Goal: Task Accomplishment & Management: Use online tool/utility

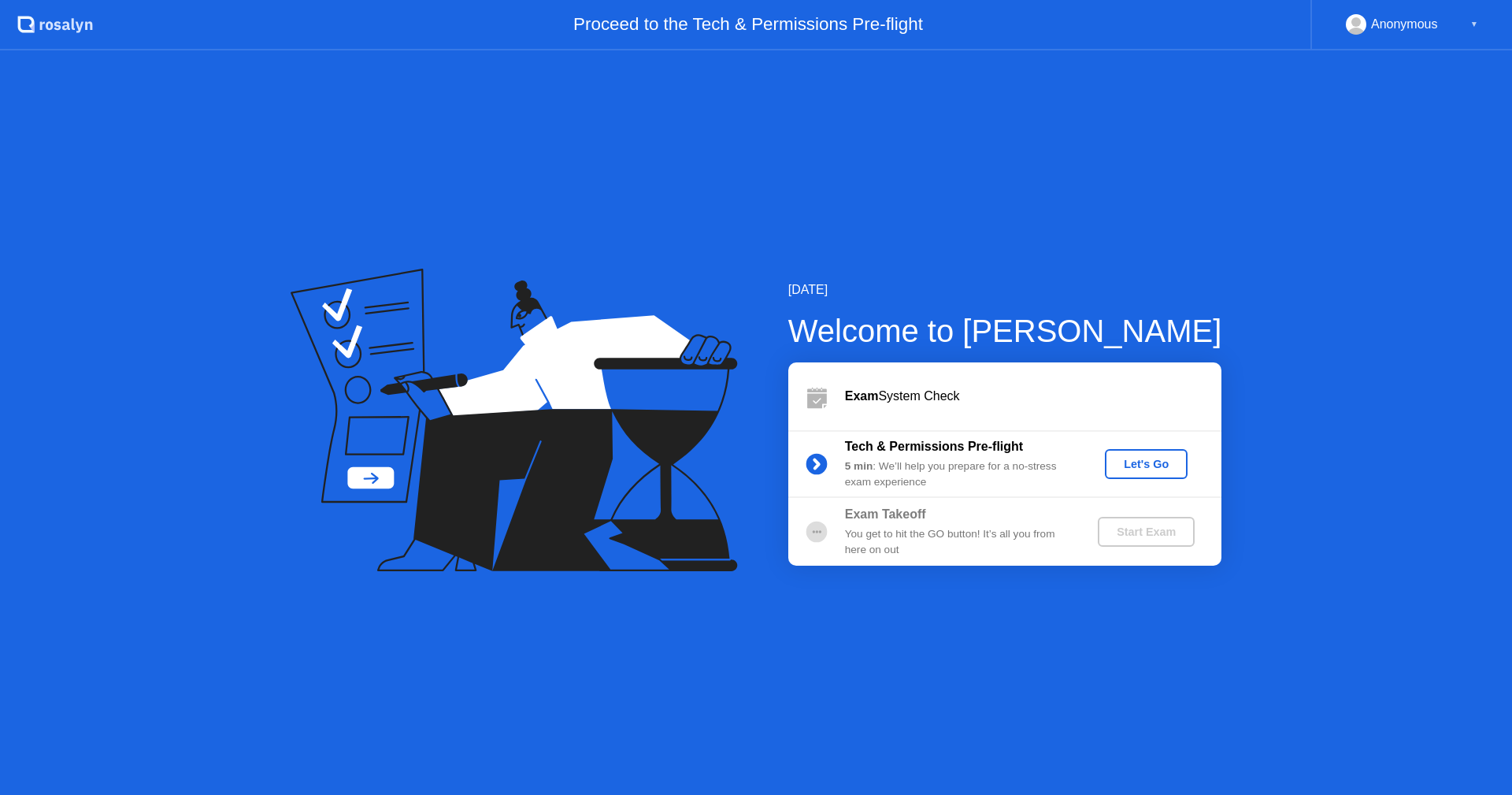
click at [1138, 463] on div "Let's Go" at bounding box center [1146, 464] width 70 height 13
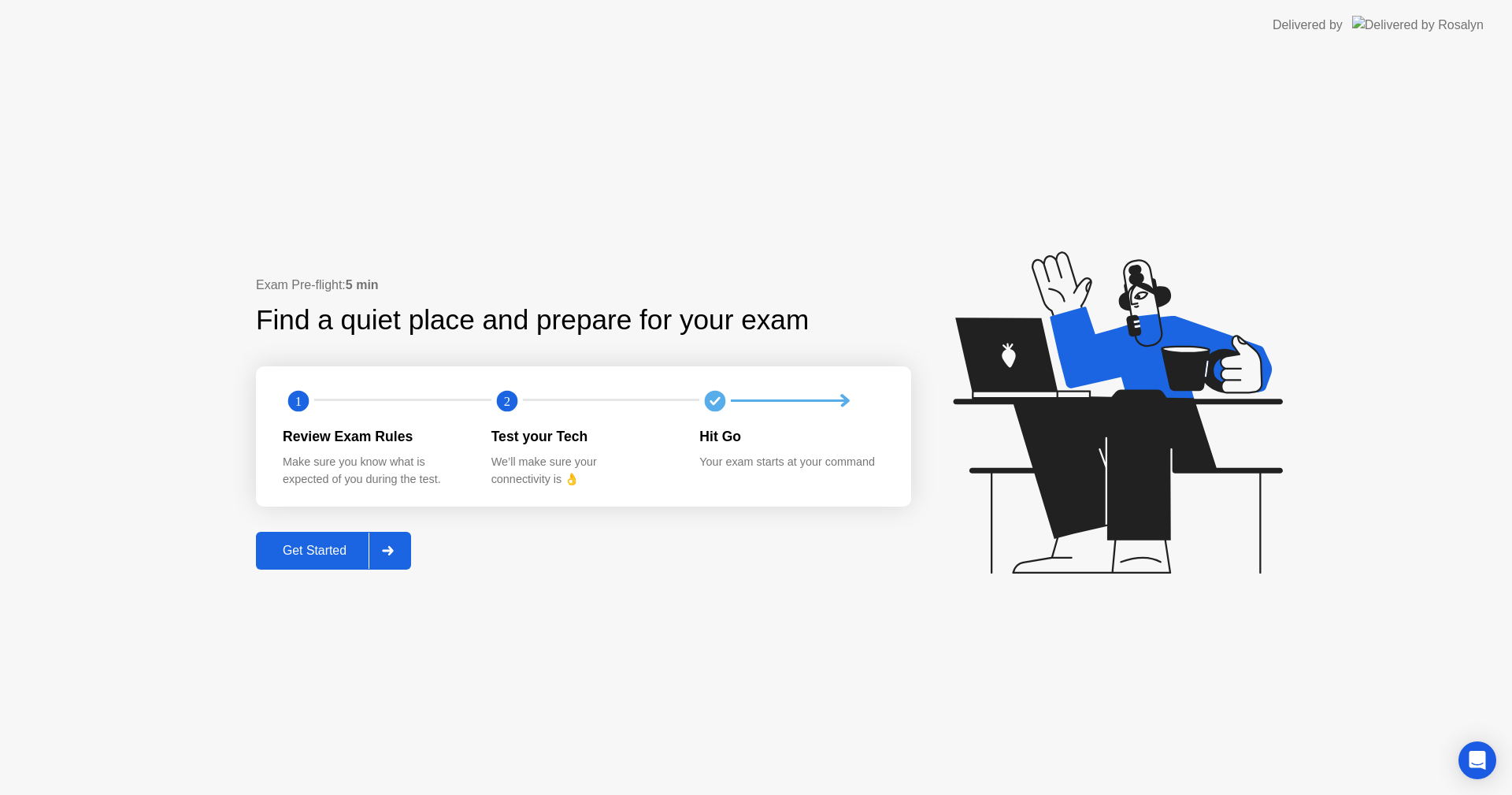
click at [340, 556] on div "Get Started" at bounding box center [314, 550] width 107 height 15
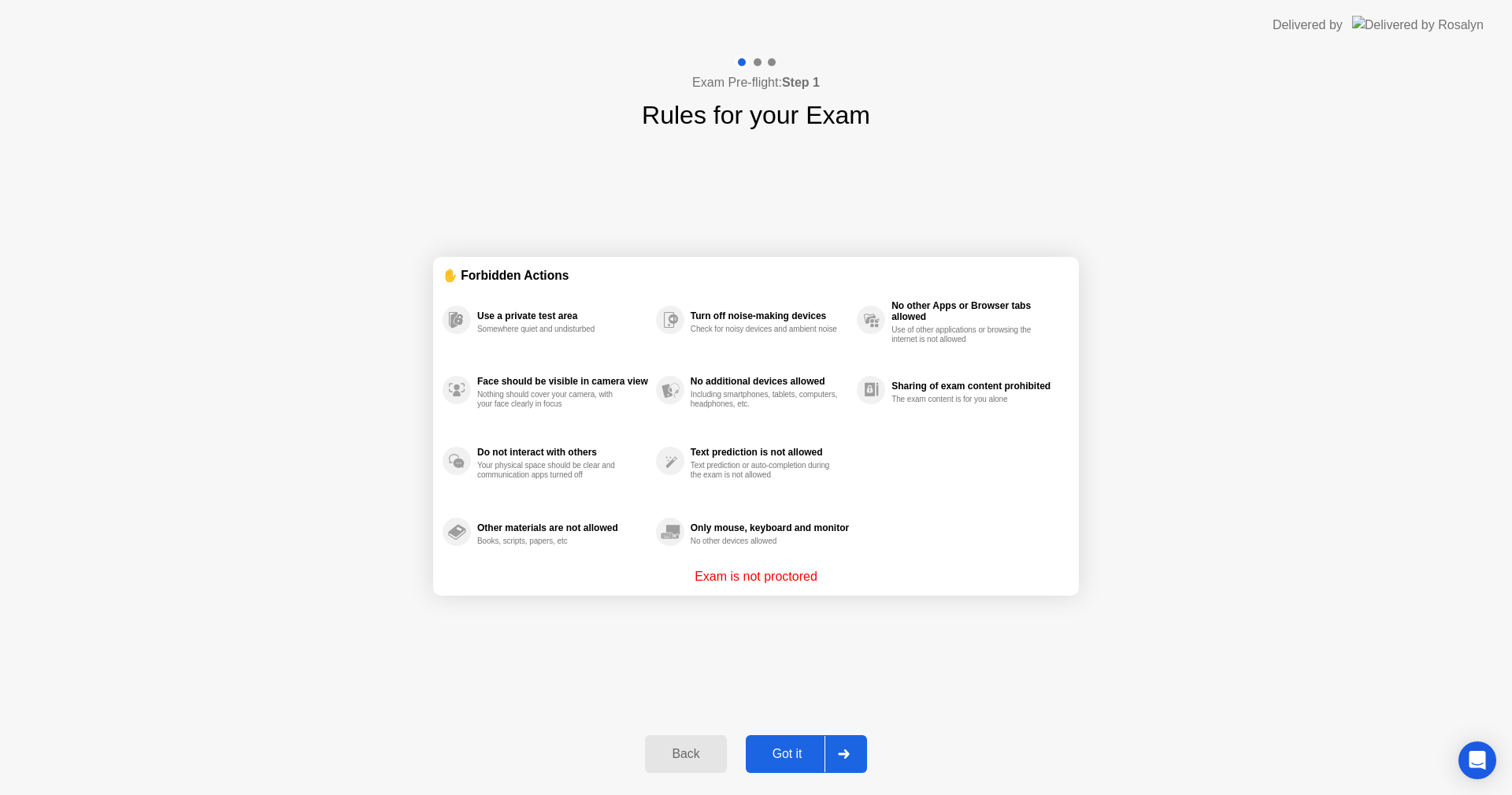
click at [785, 749] on div "Got it" at bounding box center [787, 753] width 74 height 15
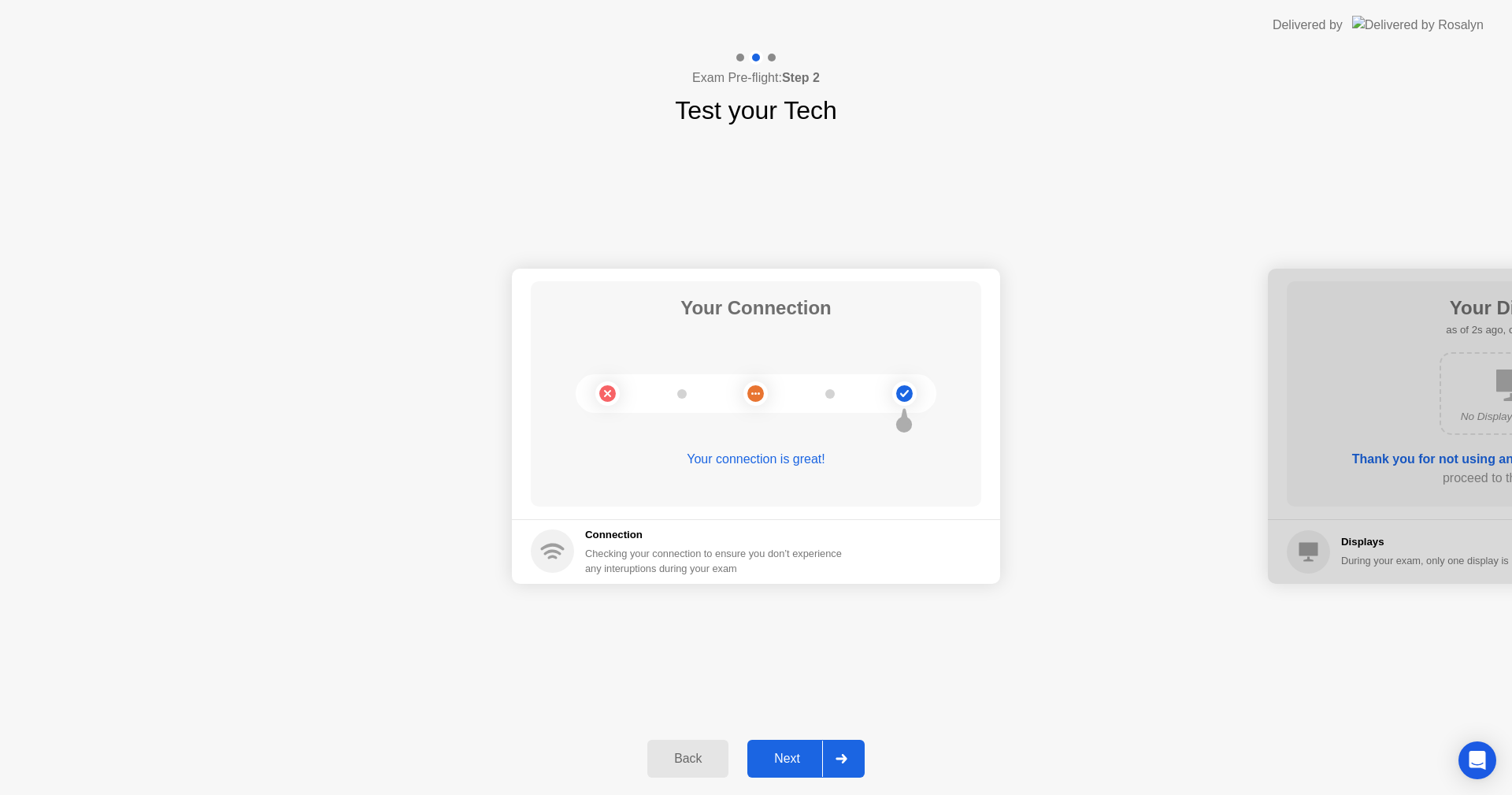
click at [787, 761] on div "Next" at bounding box center [787, 758] width 70 height 15
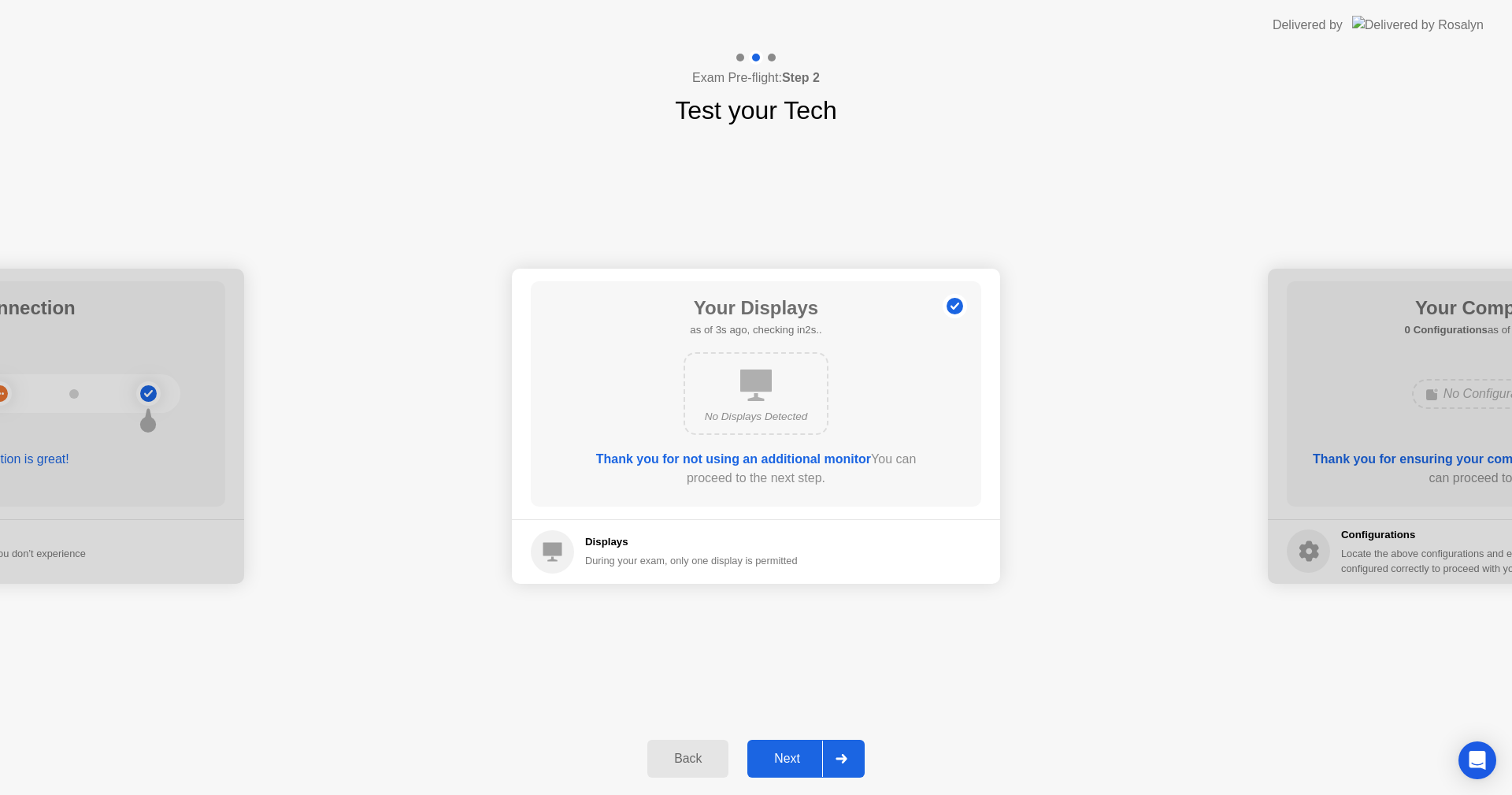
click at [787, 761] on div "Next" at bounding box center [787, 758] width 70 height 15
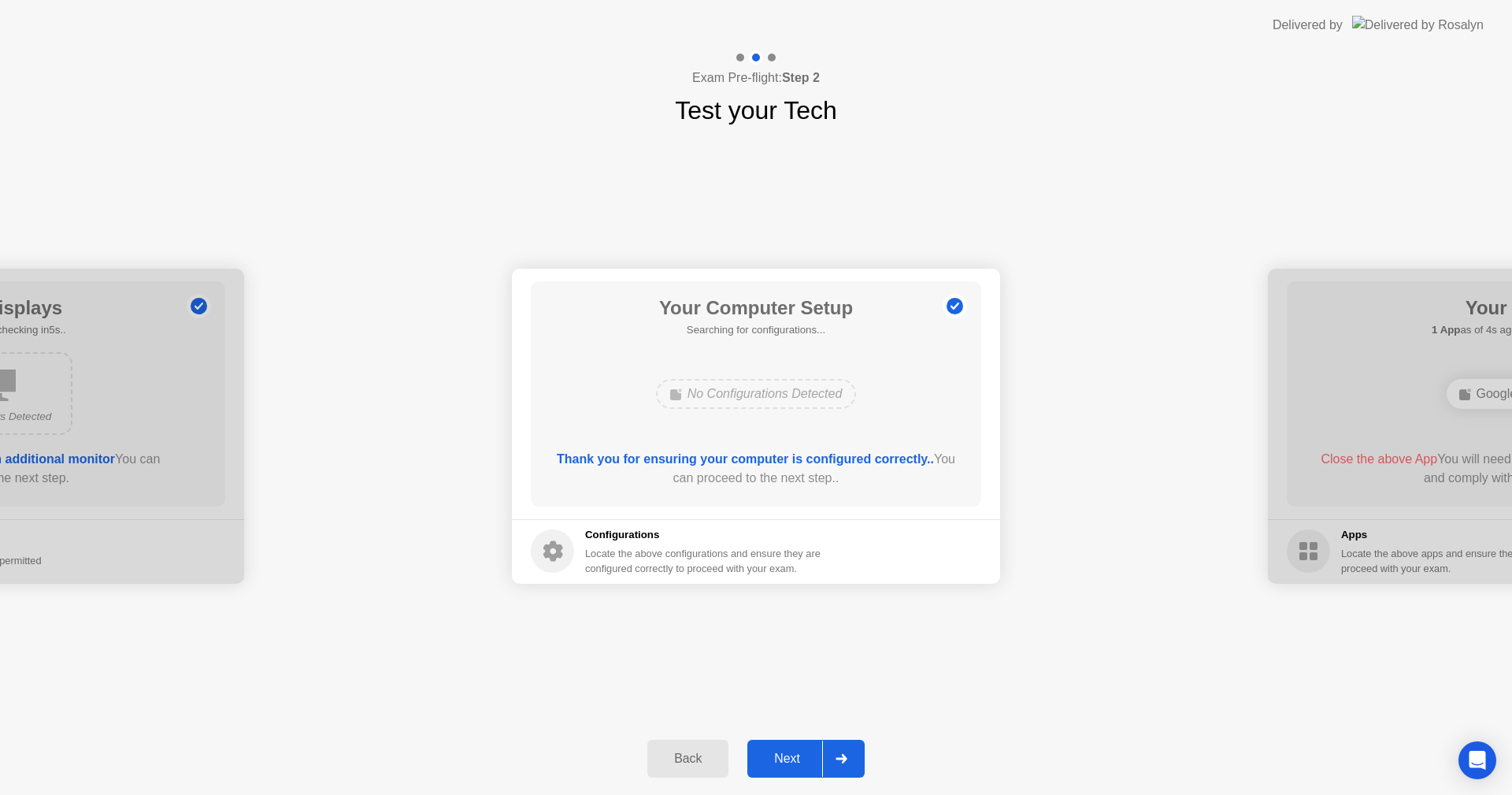
click at [787, 761] on div "Next" at bounding box center [787, 758] width 70 height 15
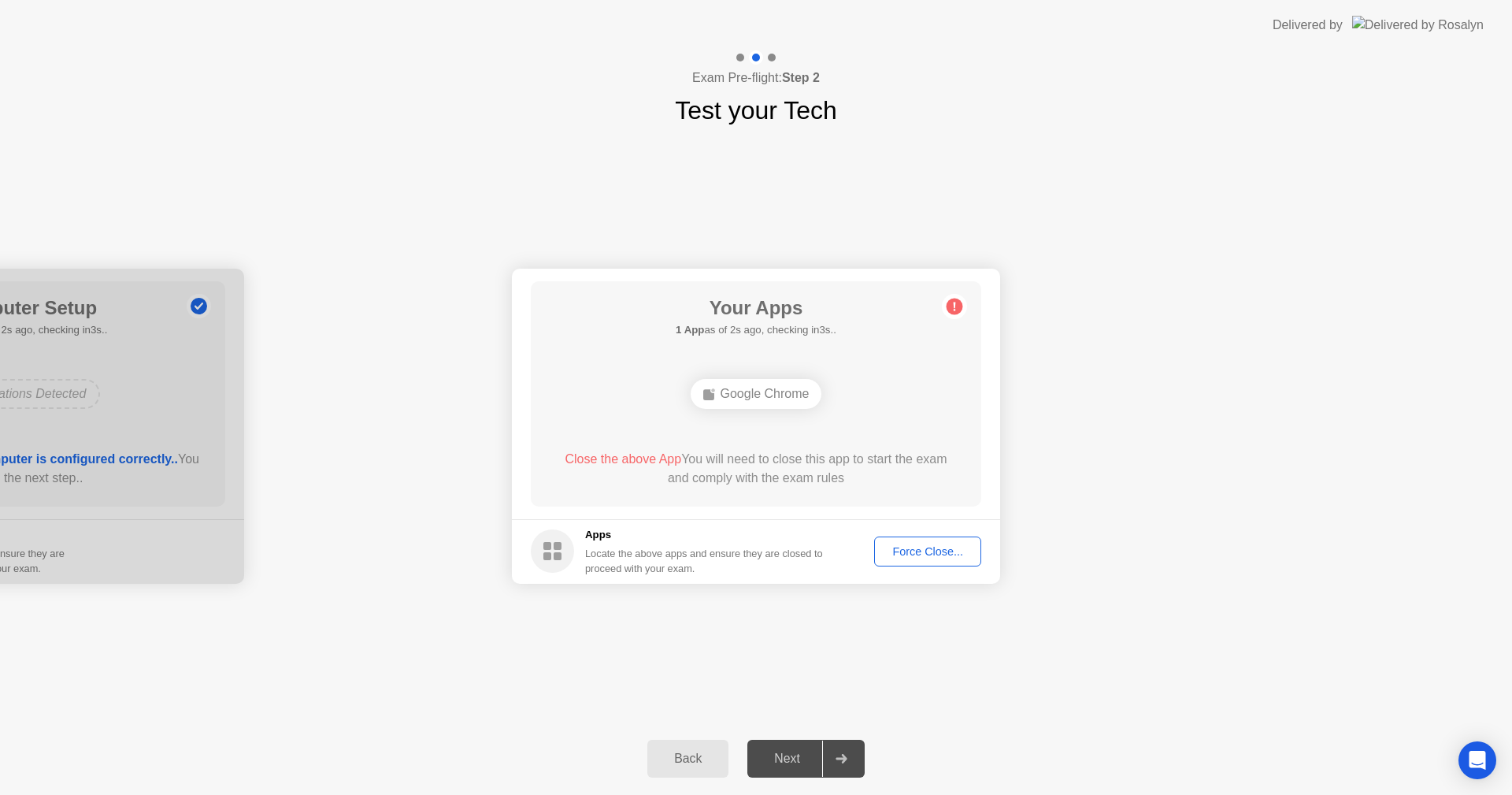
click at [919, 554] on div "Force Close..." at bounding box center [927, 551] width 96 height 13
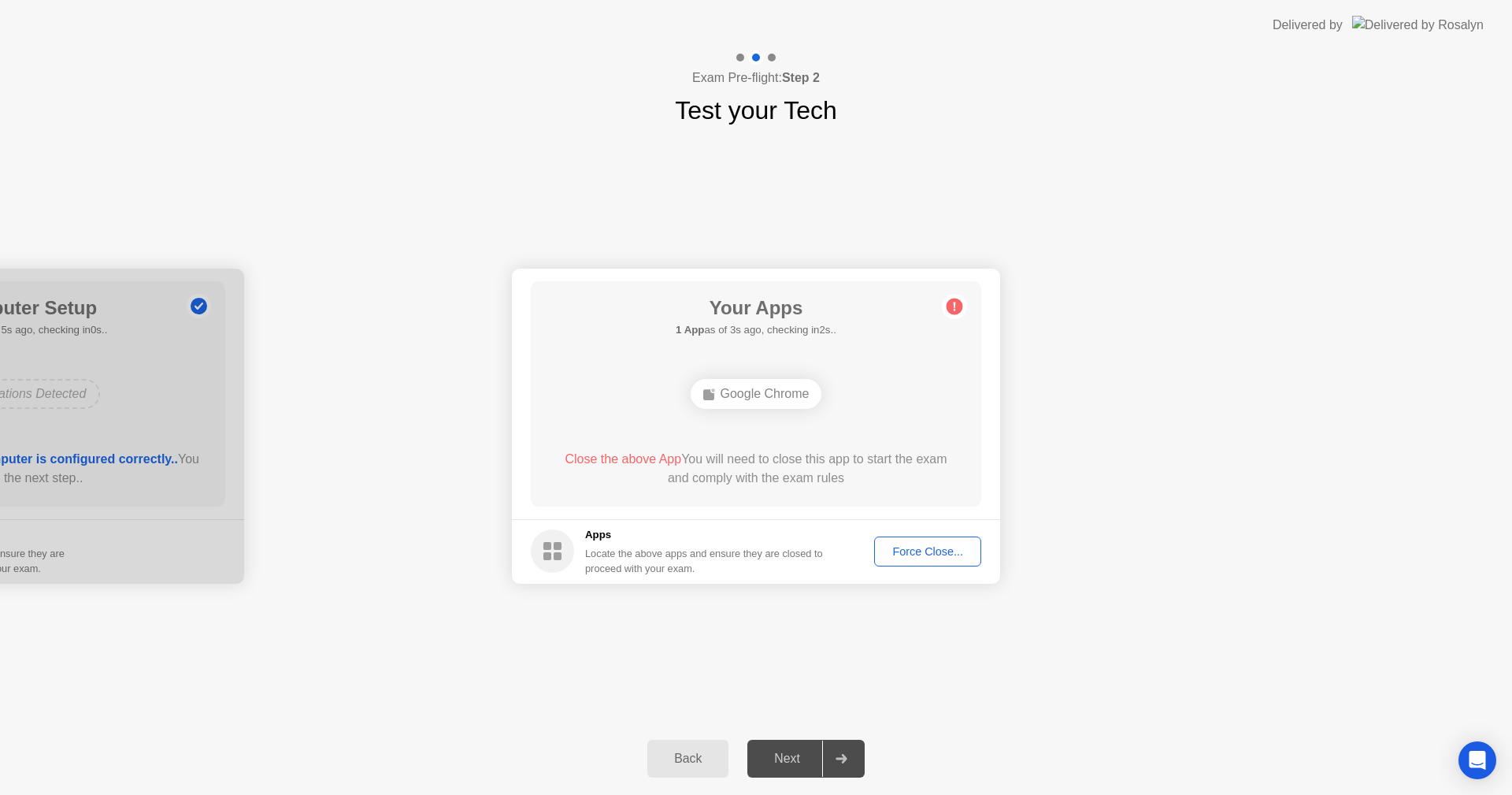
click at [904, 558] on div "Force Close..." at bounding box center [927, 551] width 96 height 13
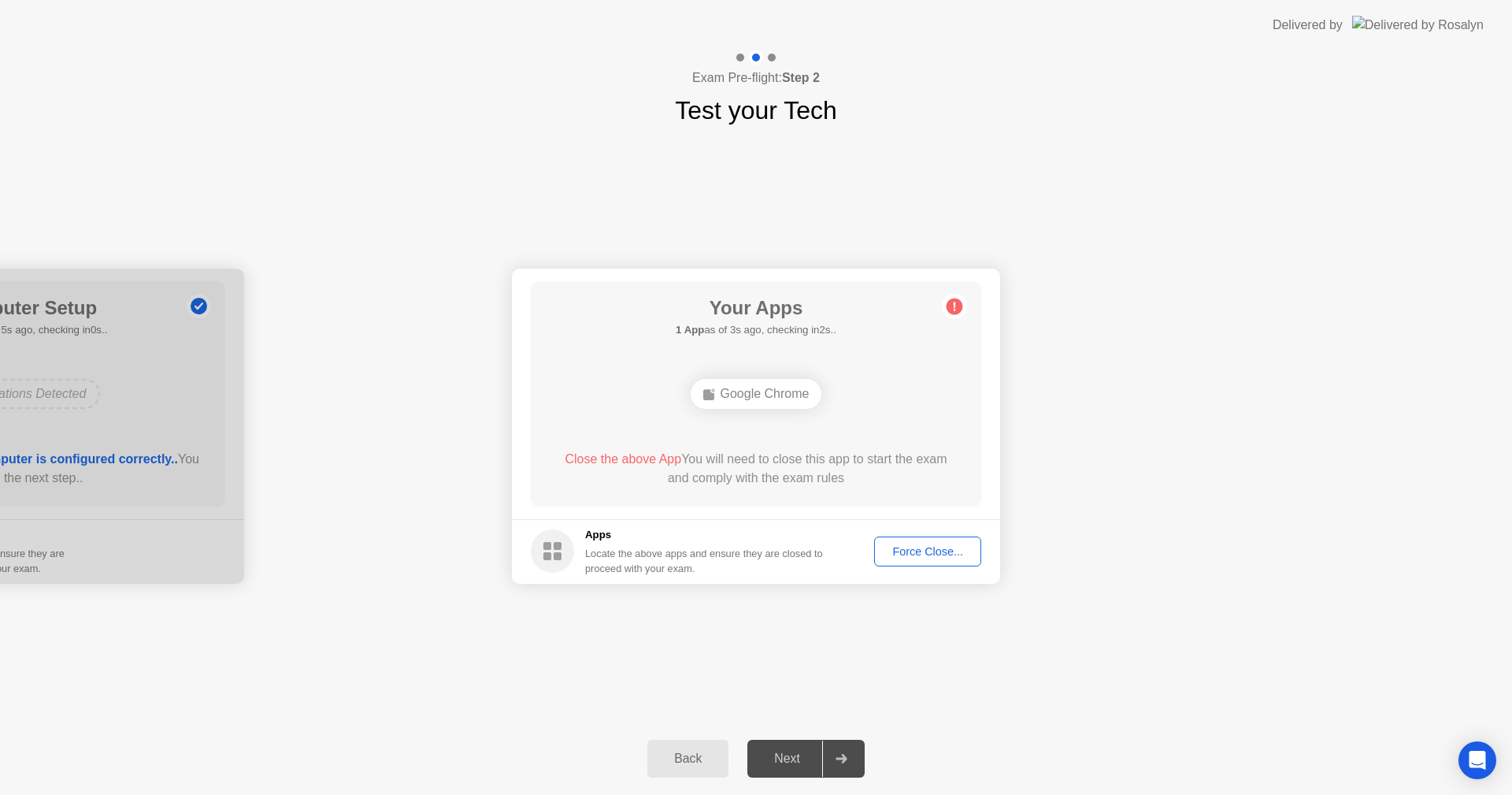
click at [936, 545] on div "Force Close..." at bounding box center [927, 551] width 96 height 13
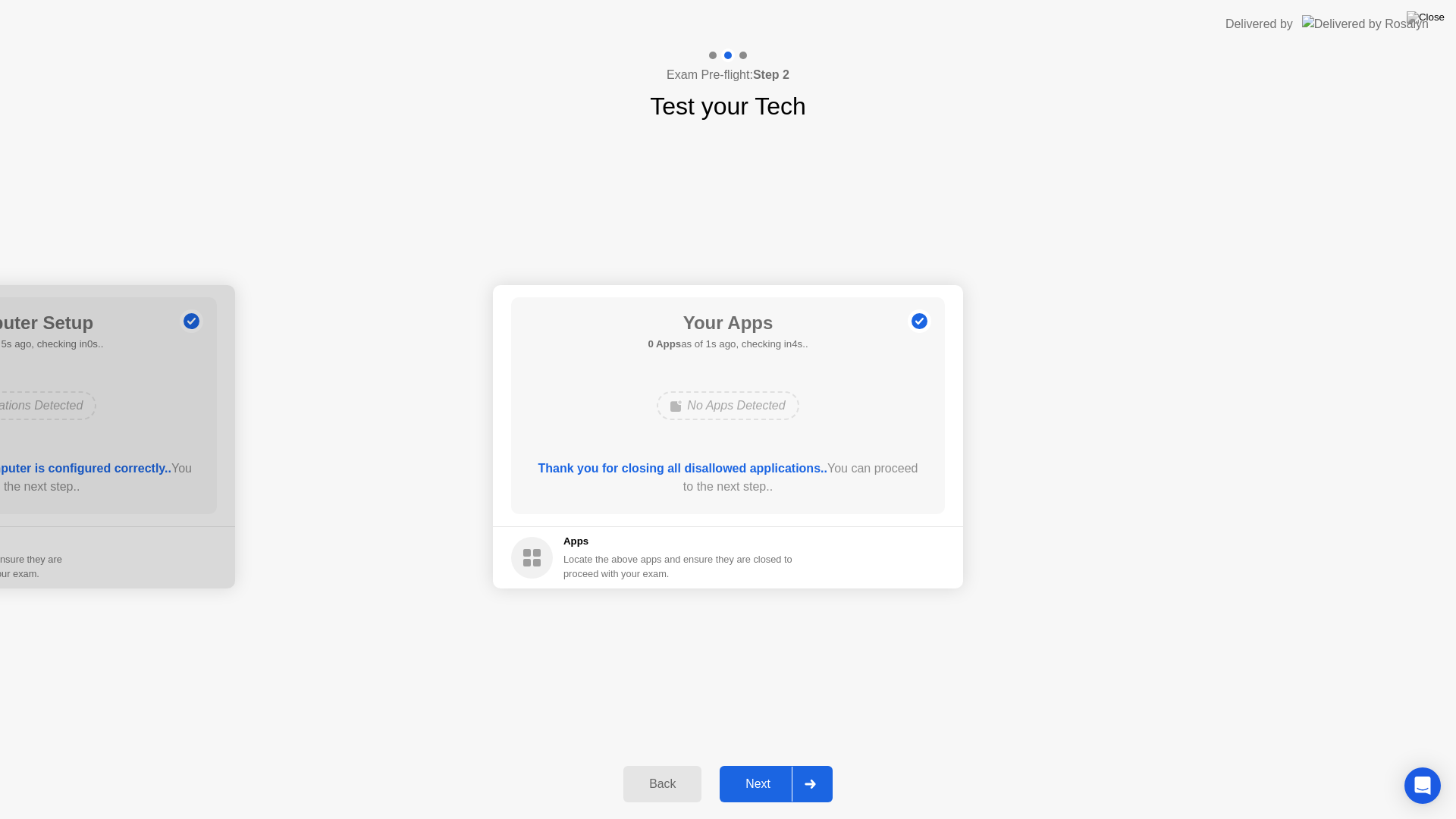
click at [775, 764] on div "Next" at bounding box center [758, 784] width 67 height 14
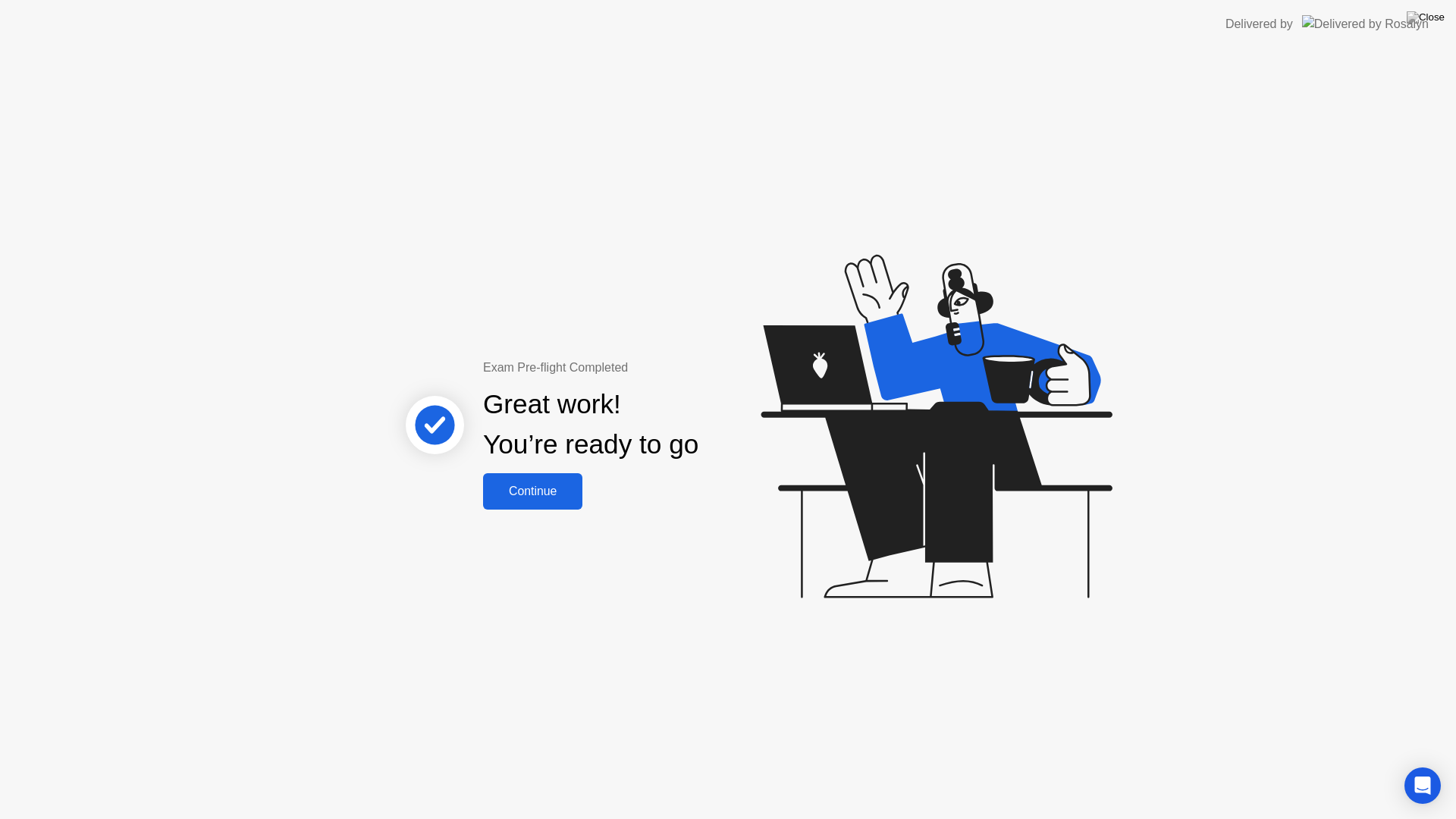
click at [570, 498] on div "Continue" at bounding box center [532, 491] width 90 height 14
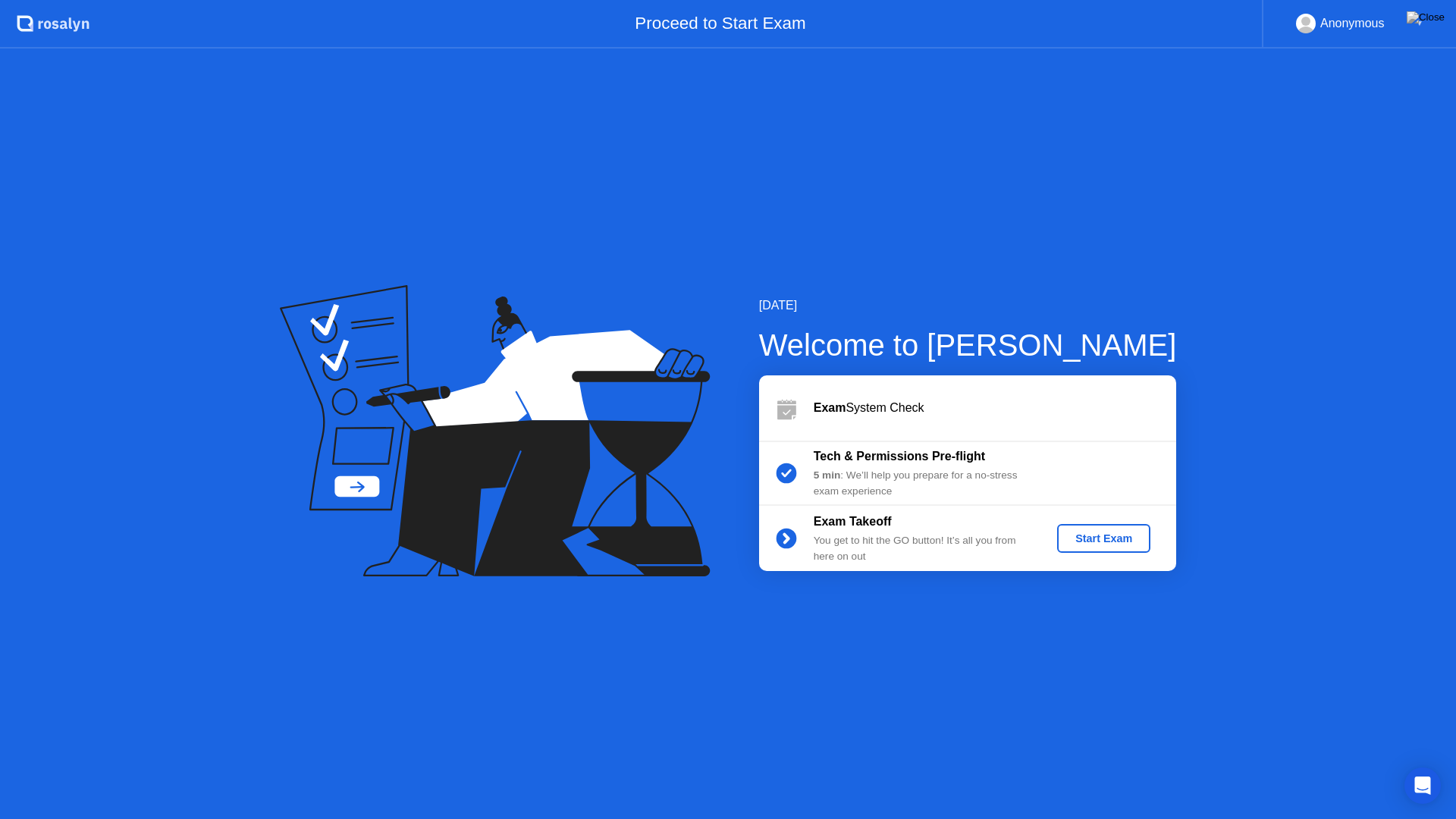
click at [1085, 542] on div "Start Exam" at bounding box center [1104, 538] width 81 height 12
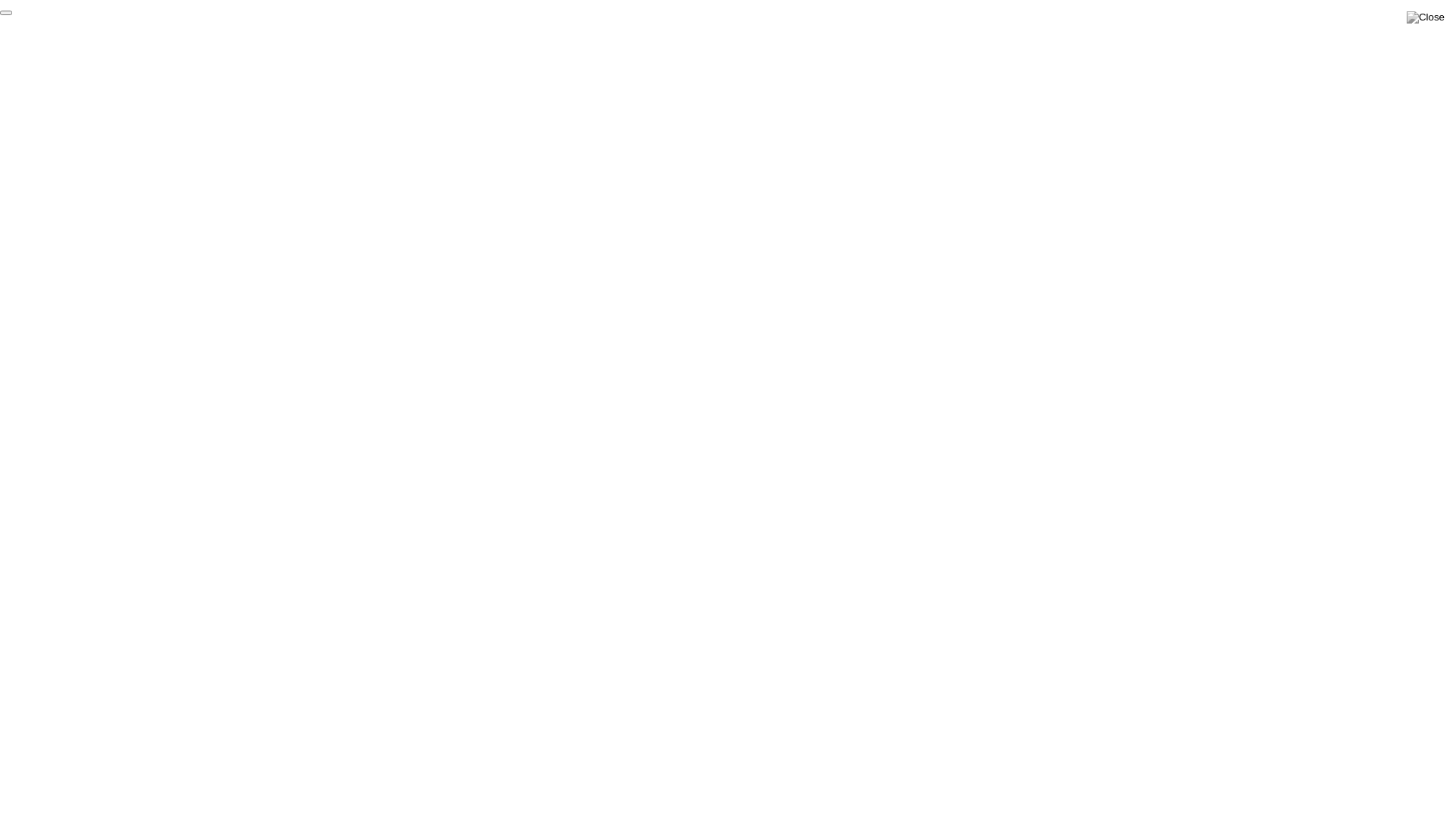
click div "End Proctoring Session"
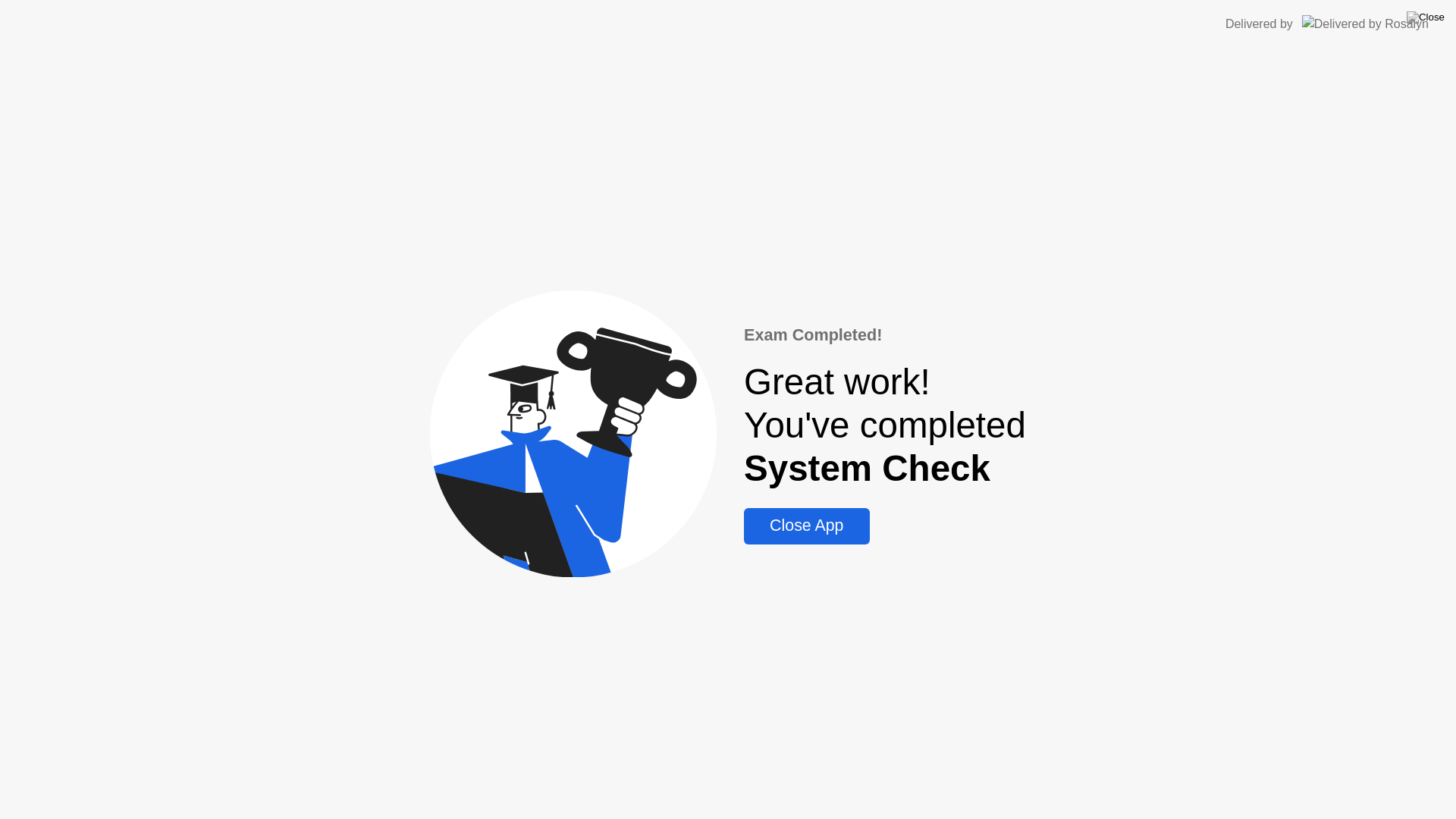
click at [807, 518] on div "Close App" at bounding box center [806, 526] width 116 height 19
